Goal: Task Accomplishment & Management: Manage account settings

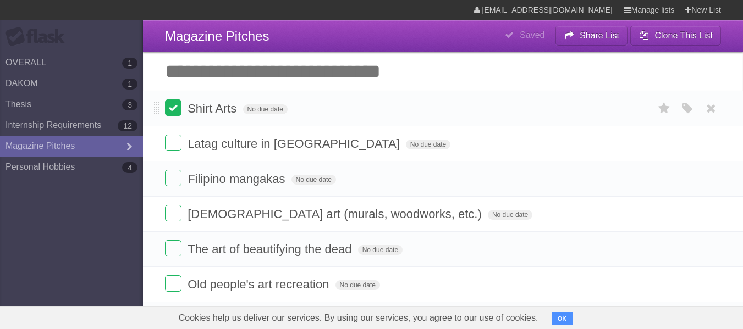
click at [179, 113] on label at bounding box center [173, 107] width 16 height 16
click at [175, 147] on label at bounding box center [173, 143] width 16 height 16
click at [175, 178] on label at bounding box center [173, 178] width 16 height 16
click at [170, 213] on label at bounding box center [173, 213] width 16 height 16
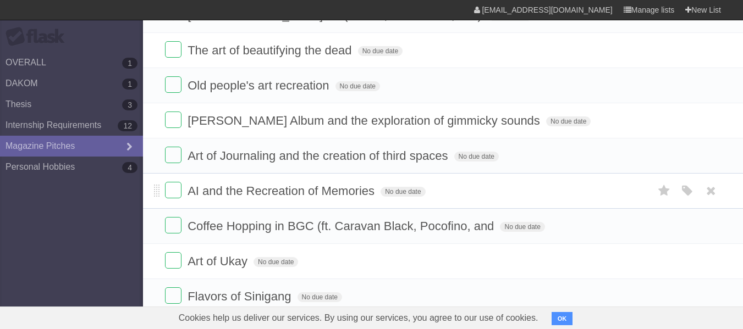
scroll to position [165, 0]
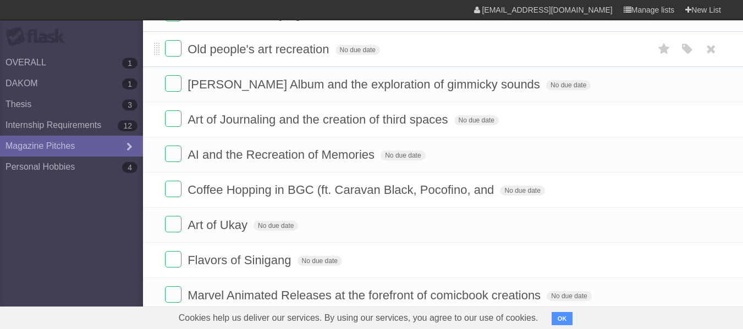
click at [182, 54] on form "Old people's art recreation No due date White Red Blue Green Purple Orange" at bounding box center [443, 49] width 556 height 18
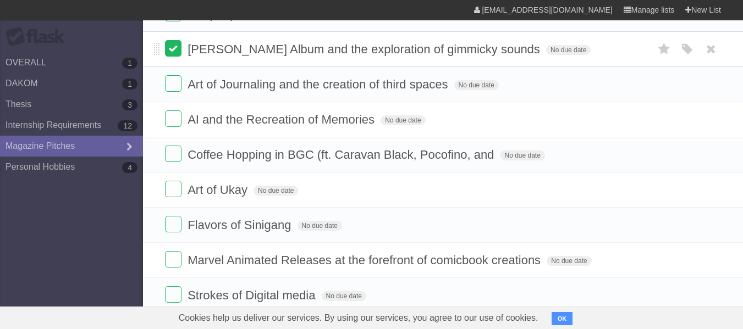
click at [172, 54] on label at bounding box center [173, 48] width 16 height 16
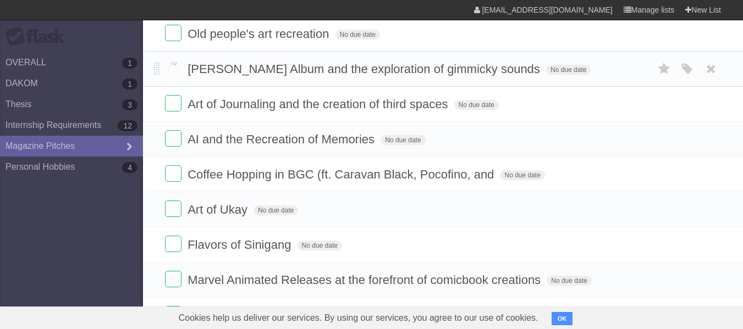
scroll to position [0, 0]
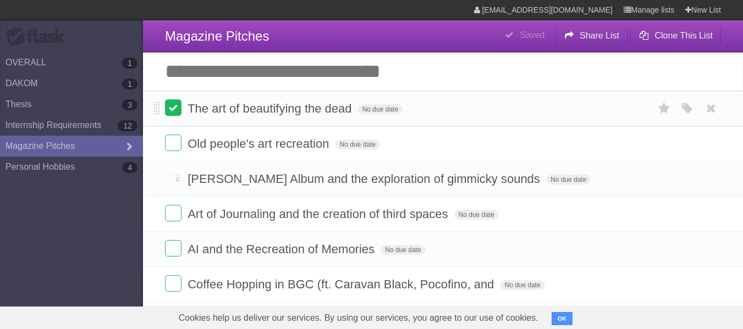
click at [170, 107] on label at bounding box center [173, 107] width 16 height 16
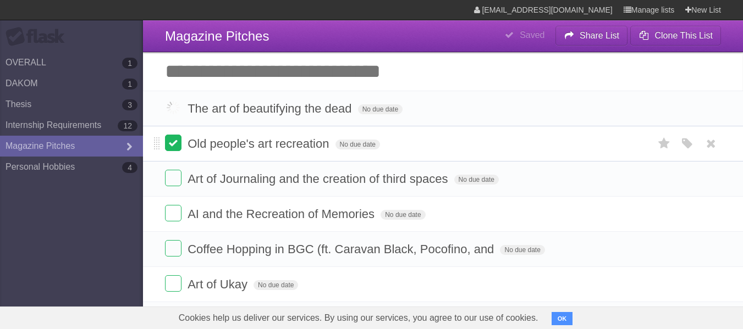
click at [172, 145] on label at bounding box center [173, 143] width 16 height 16
click at [167, 177] on label at bounding box center [173, 178] width 16 height 16
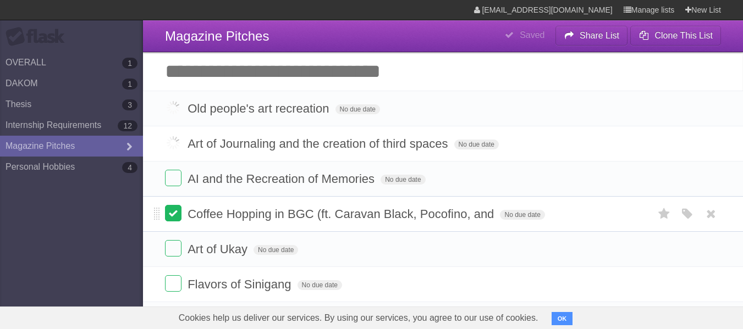
click at [174, 213] on label at bounding box center [173, 213] width 16 height 16
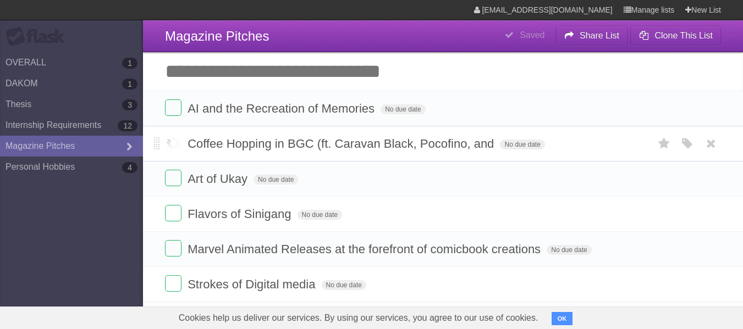
click at [170, 137] on label at bounding box center [173, 143] width 16 height 16
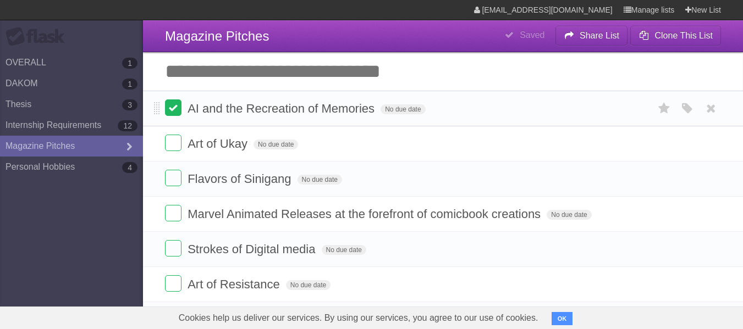
click at [172, 110] on label at bounding box center [173, 107] width 16 height 16
click at [176, 151] on label at bounding box center [173, 143] width 16 height 16
click at [174, 182] on label at bounding box center [173, 178] width 16 height 16
click at [172, 208] on label at bounding box center [173, 213] width 16 height 16
click at [169, 238] on li "Strokes of Digital media No due date White Red Blue Green Purple Orange" at bounding box center [443, 249] width 600 height 36
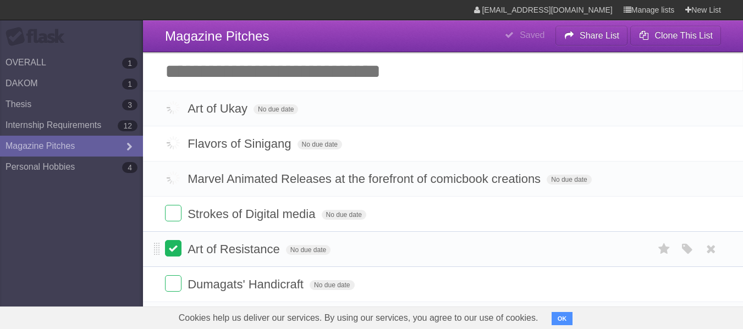
click at [174, 243] on label at bounding box center [173, 248] width 16 height 16
click at [178, 217] on label at bounding box center [173, 213] width 16 height 16
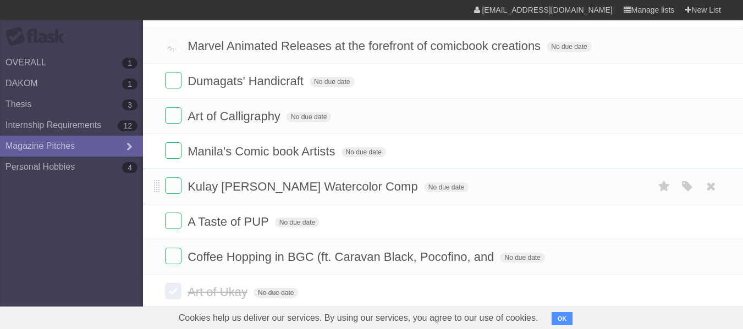
scroll to position [55, 0]
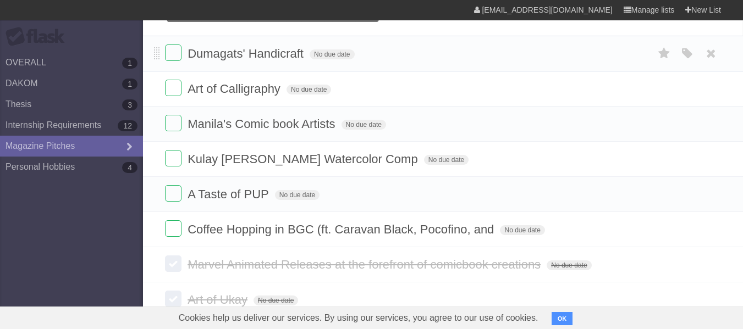
click at [174, 65] on li "Dumagats' Handicraft No due date White Red Blue Green Purple Orange" at bounding box center [443, 54] width 600 height 36
click at [173, 61] on label at bounding box center [173, 53] width 16 height 16
click at [168, 86] on label at bounding box center [173, 88] width 16 height 16
click at [169, 121] on label at bounding box center [173, 123] width 16 height 16
click at [176, 164] on label at bounding box center [173, 158] width 16 height 16
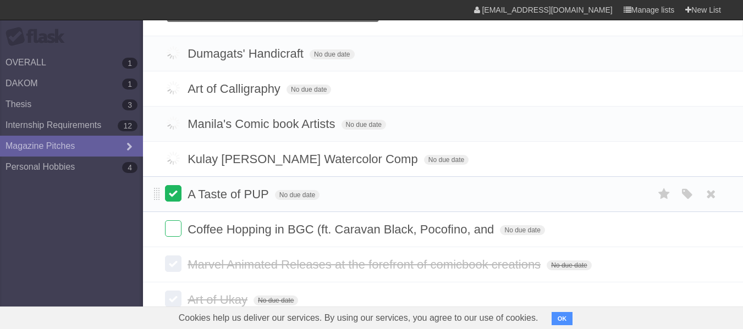
click at [176, 188] on label at bounding box center [173, 193] width 16 height 16
click at [175, 227] on label at bounding box center [173, 228] width 16 height 16
